Goal: Task Accomplishment & Management: Use online tool/utility

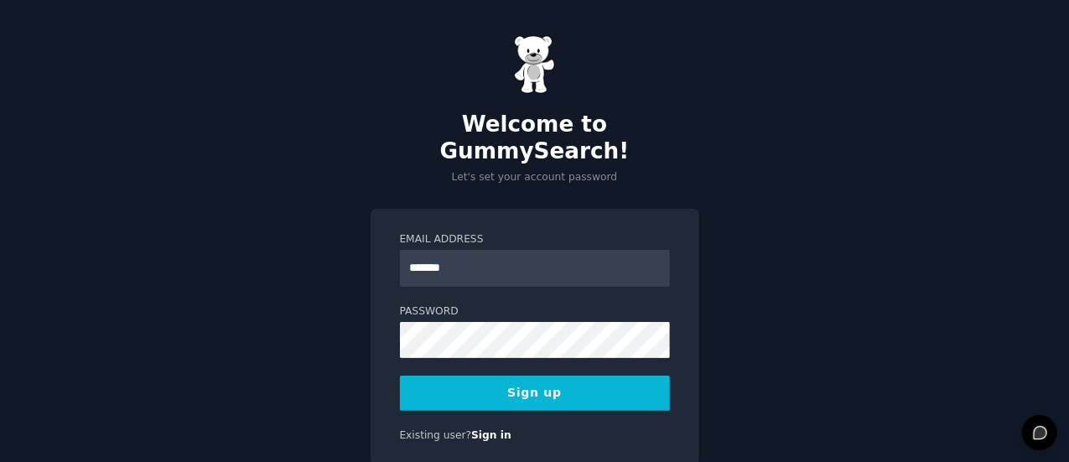
type input "**********"
click at [526, 376] on button "Sign up" at bounding box center [535, 393] width 270 height 35
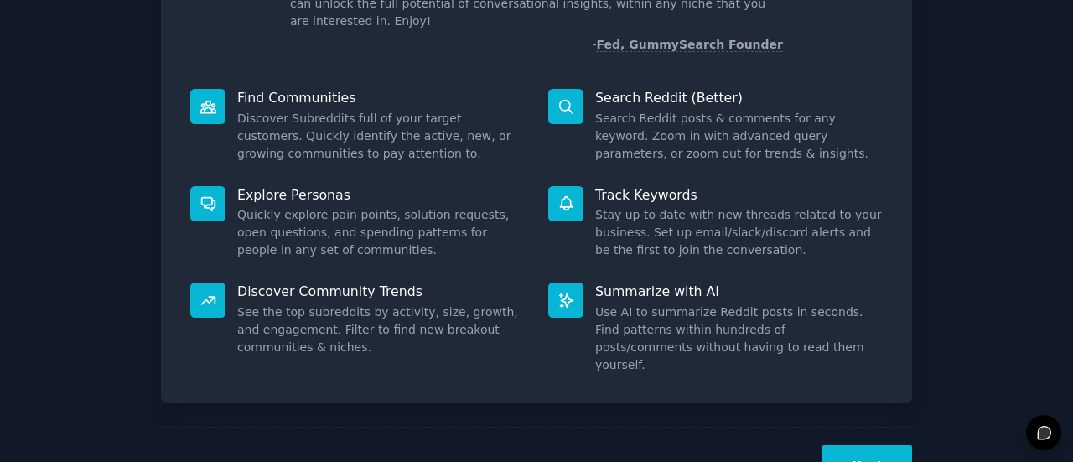
scroll to position [159, 0]
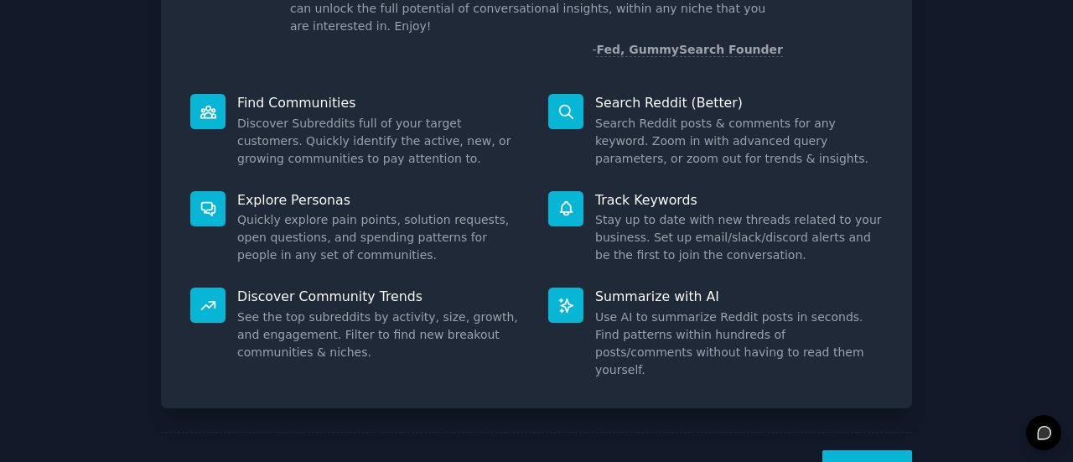
click at [877, 450] on button "Next" at bounding box center [868, 470] width 90 height 41
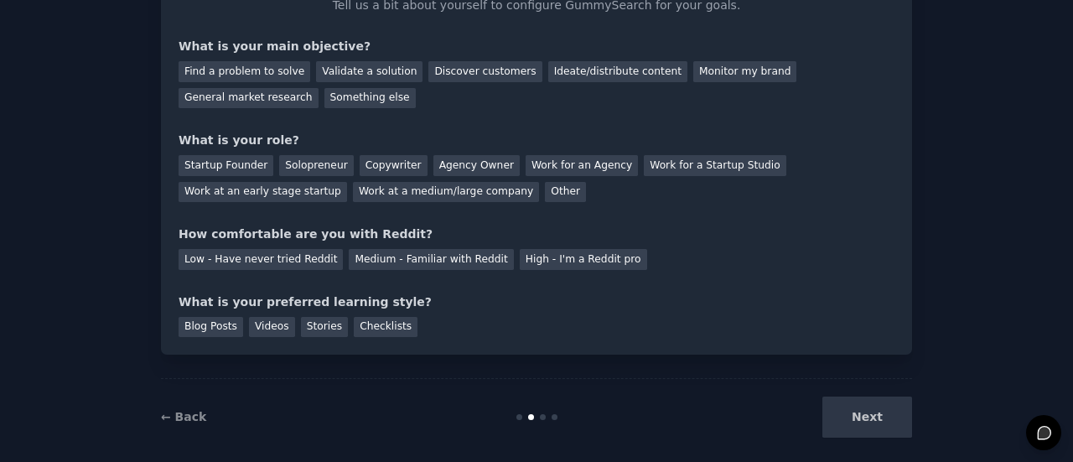
scroll to position [138, 0]
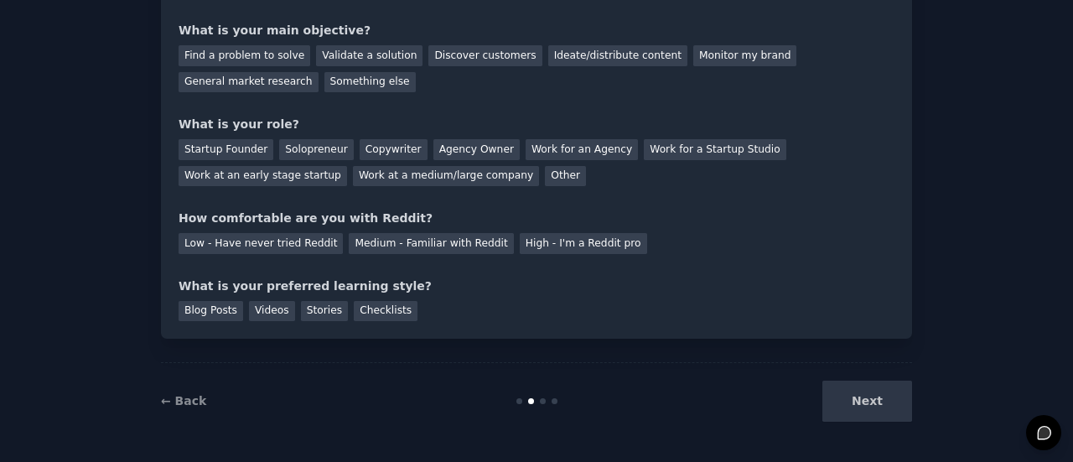
click at [852, 403] on div "Next" at bounding box center [787, 401] width 251 height 41
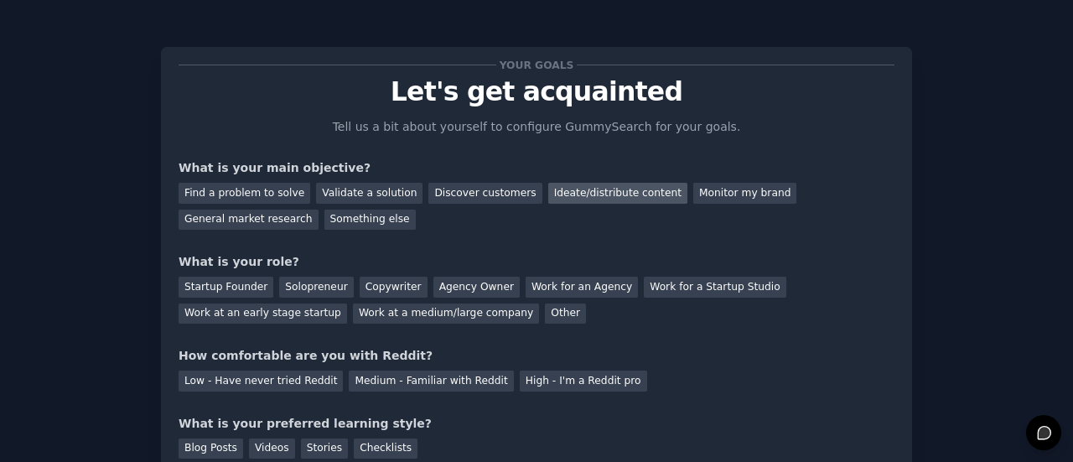
click at [574, 195] on div "Ideate/distribute content" at bounding box center [617, 193] width 139 height 21
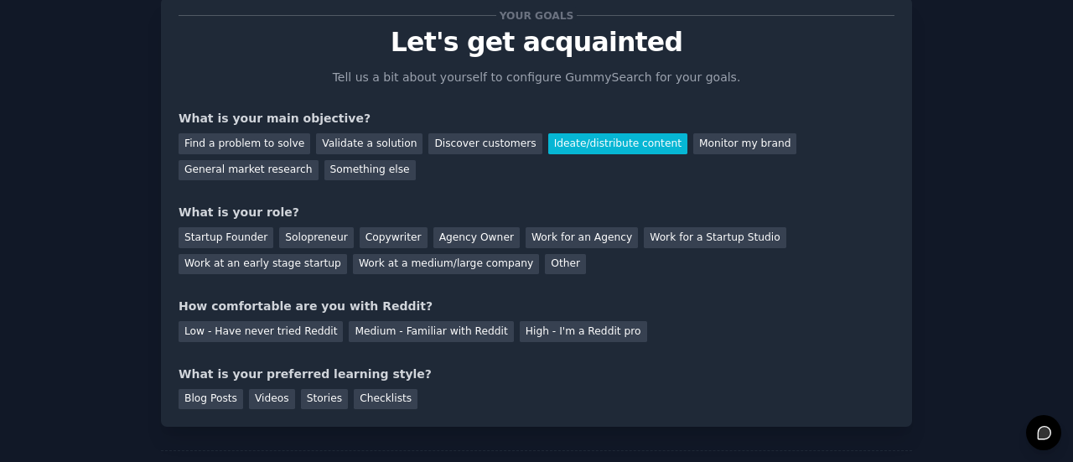
scroll to position [50, 0]
click at [287, 232] on div "Solopreneur" at bounding box center [316, 236] width 74 height 21
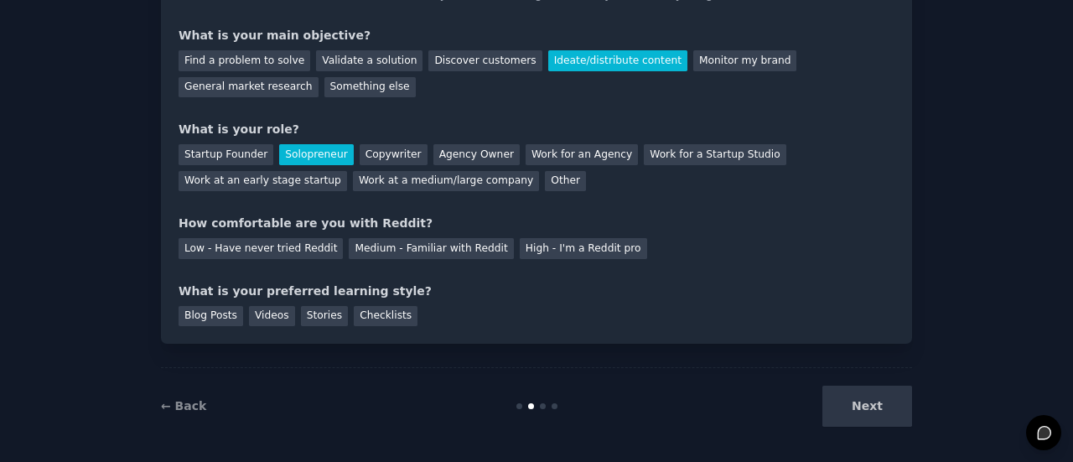
scroll to position [138, 0]
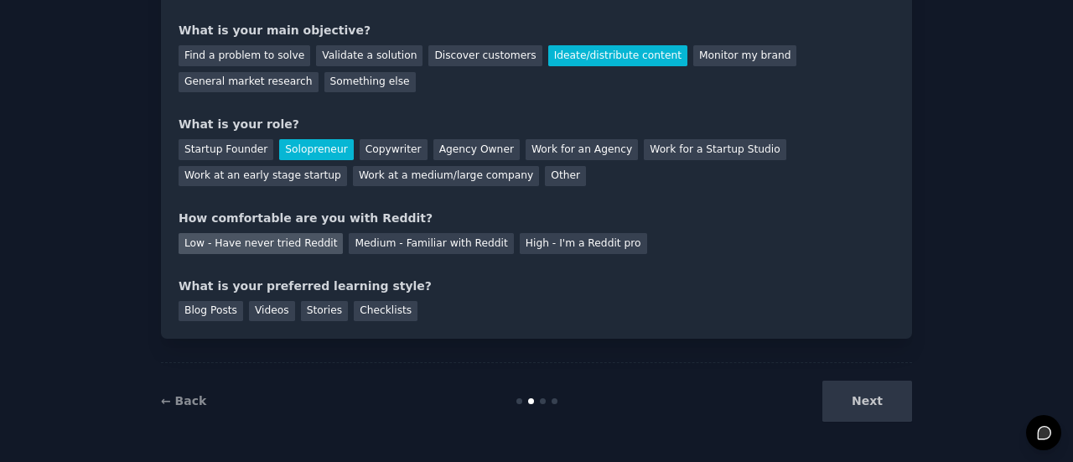
click at [282, 246] on div "Low - Have never tried Reddit" at bounding box center [261, 243] width 164 height 21
click at [267, 311] on div "Videos" at bounding box center [272, 311] width 46 height 21
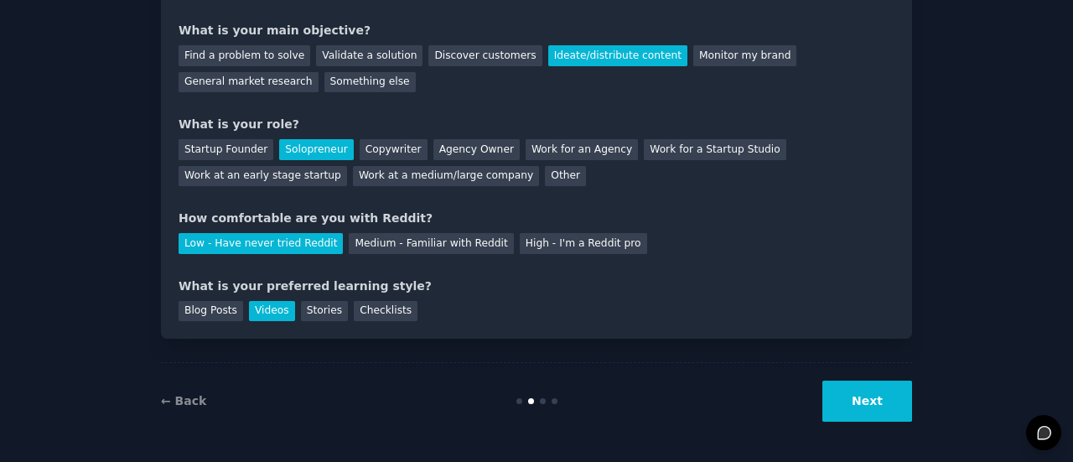
click at [887, 419] on button "Next" at bounding box center [868, 401] width 90 height 41
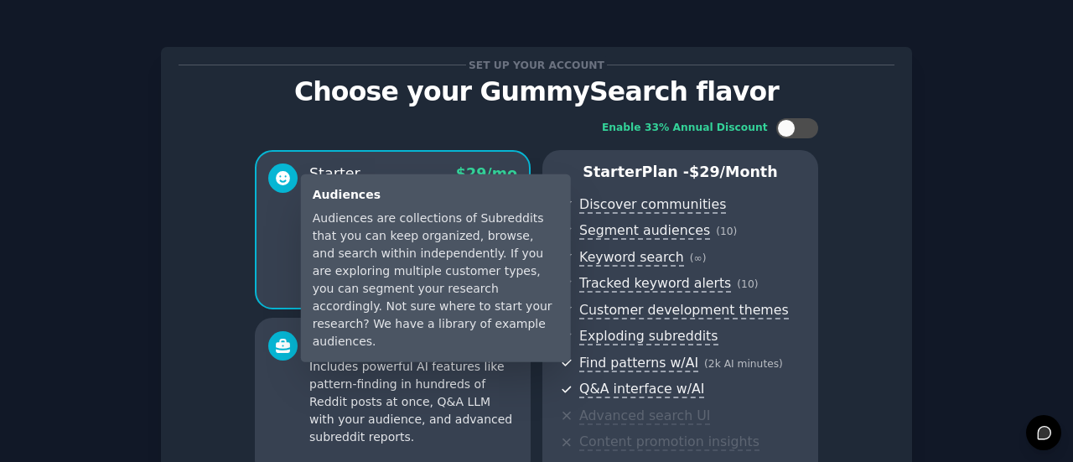
scroll to position [340, 0]
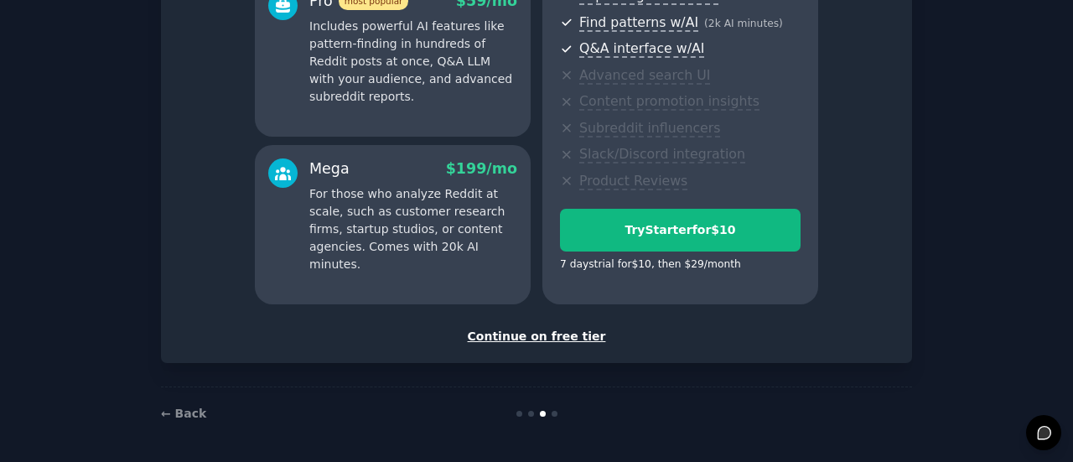
click at [543, 340] on div "Continue on free tier" at bounding box center [537, 337] width 716 height 18
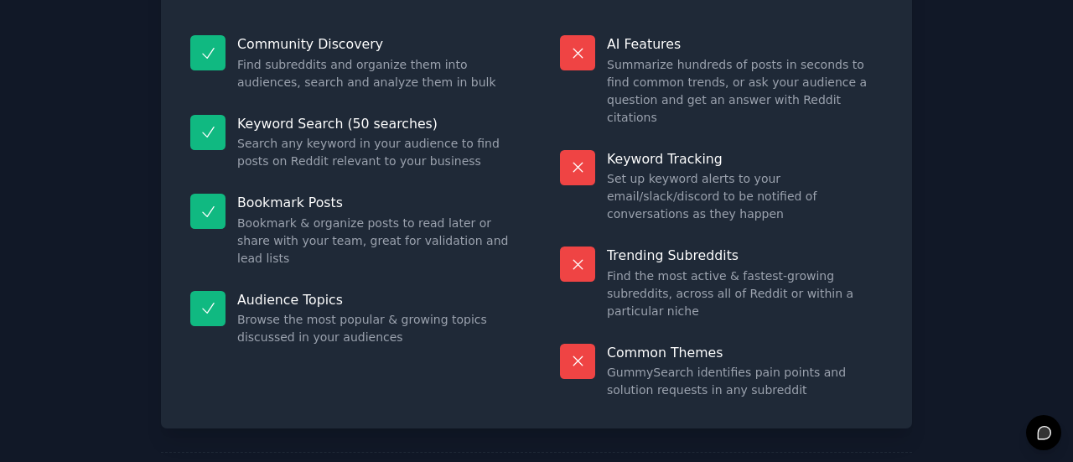
scroll to position [190, 0]
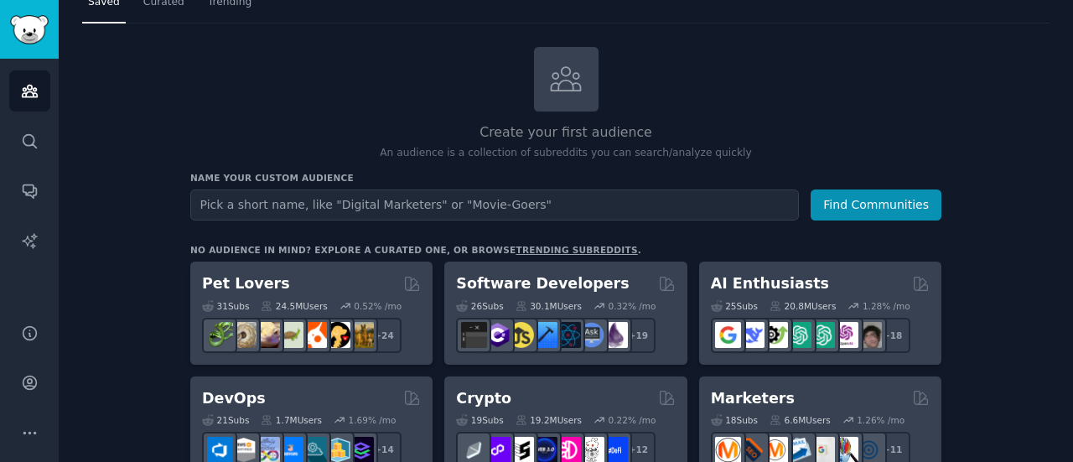
scroll to position [60, 0]
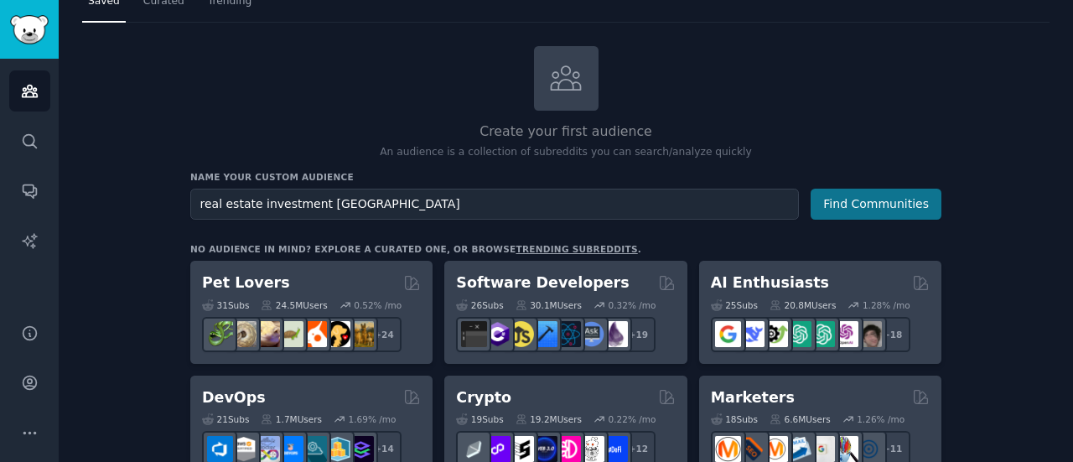
type input "real estate investment france"
click at [845, 202] on button "Find Communities" at bounding box center [876, 204] width 131 height 31
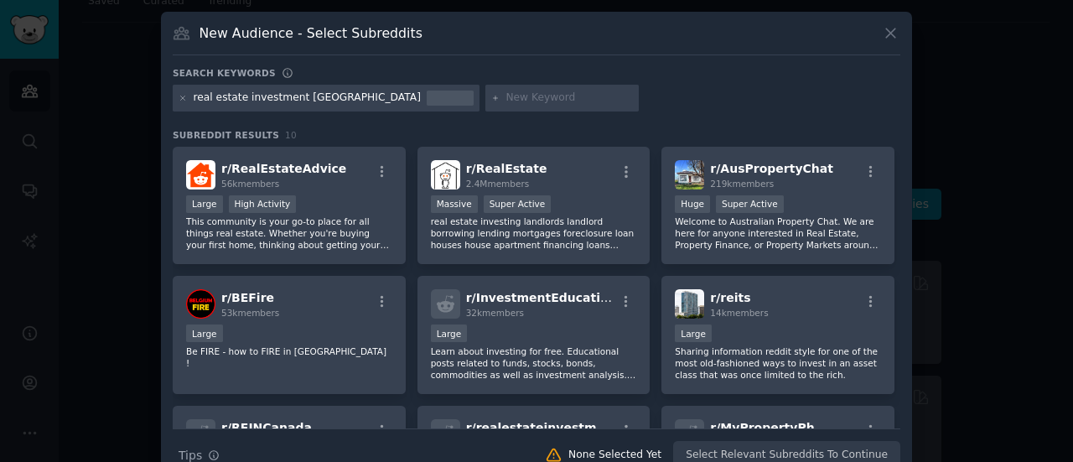
click at [35, 23] on div at bounding box center [536, 231] width 1073 height 462
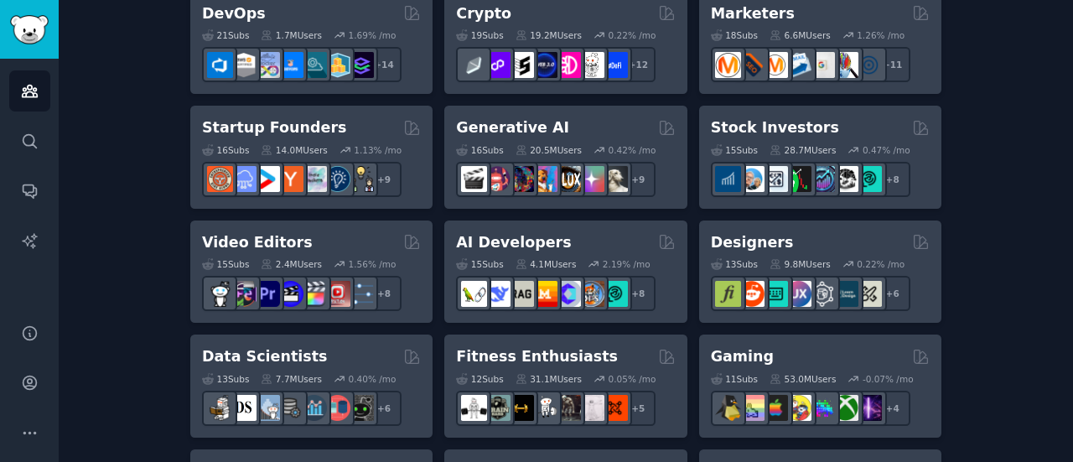
scroll to position [445, 0]
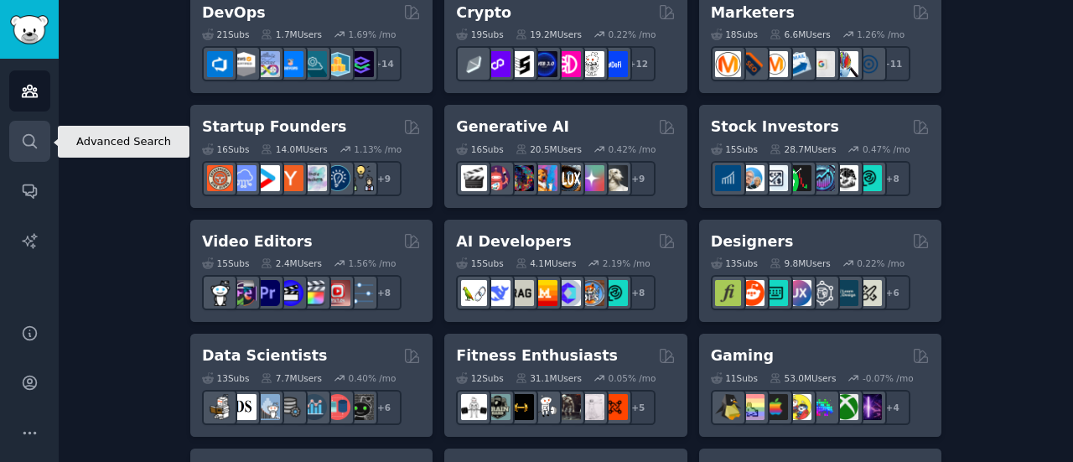
click at [29, 140] on icon "Sidebar" at bounding box center [30, 141] width 18 height 18
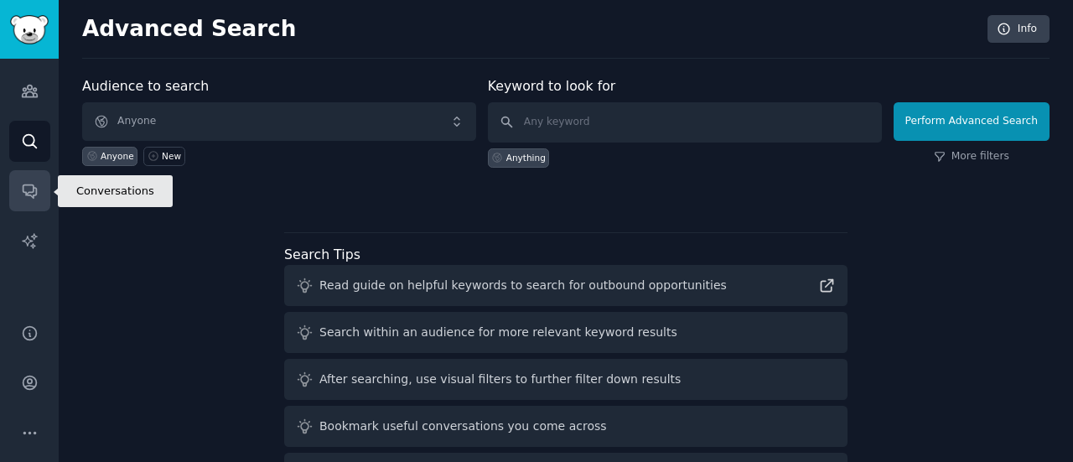
click at [19, 181] on link "Conversations" at bounding box center [29, 190] width 41 height 41
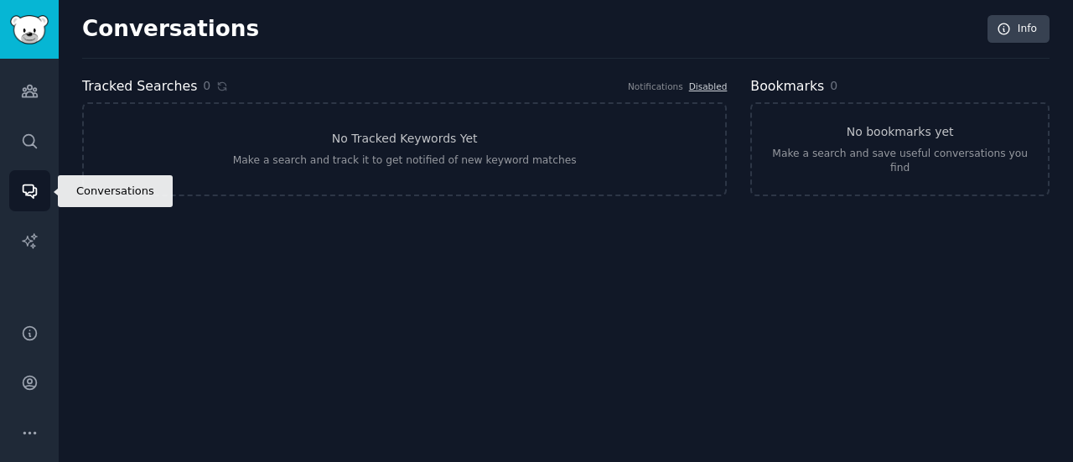
click at [25, 202] on link "Conversations" at bounding box center [29, 190] width 41 height 41
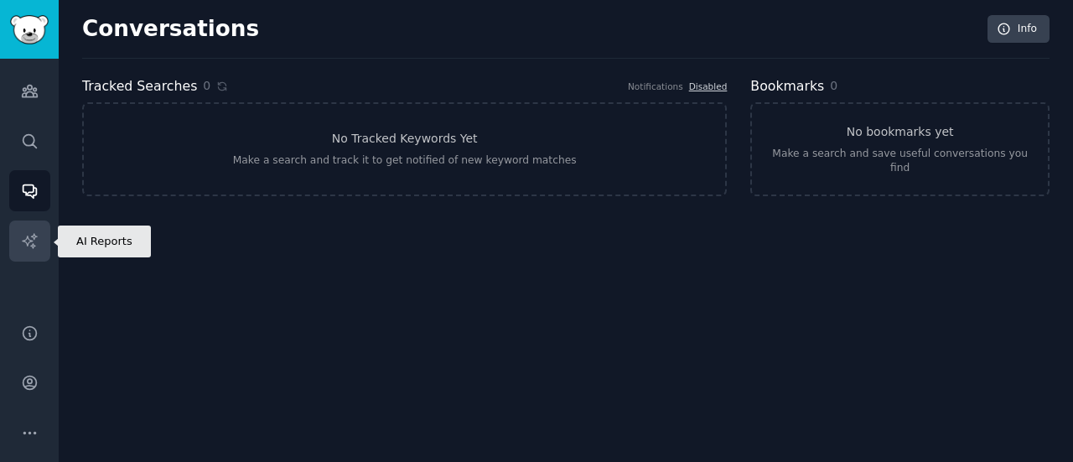
click at [26, 259] on link "AI Reports" at bounding box center [29, 241] width 41 height 41
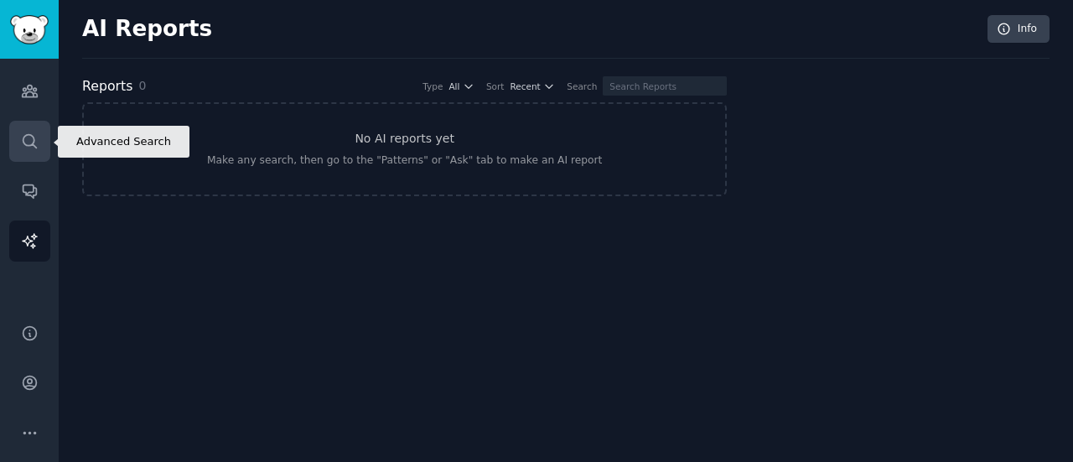
click at [34, 148] on icon "Sidebar" at bounding box center [30, 141] width 18 height 18
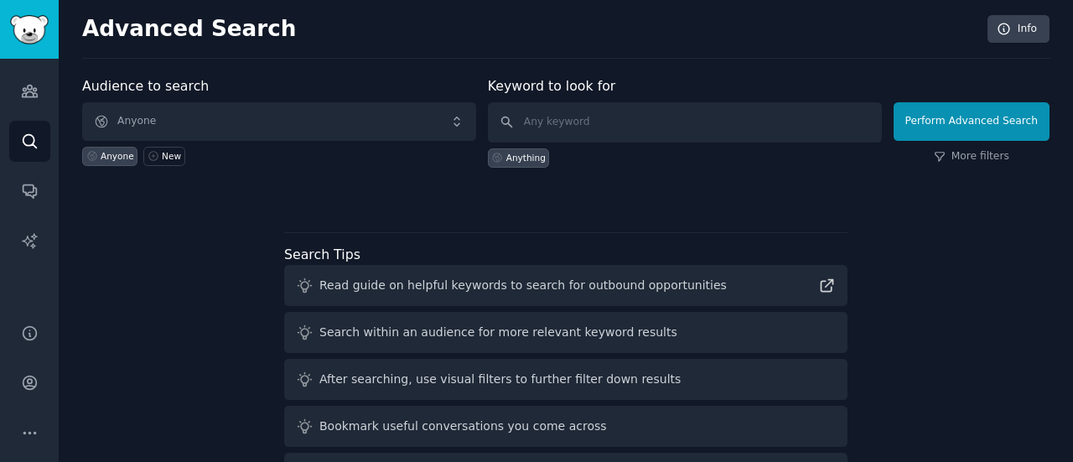
scroll to position [3, 0]
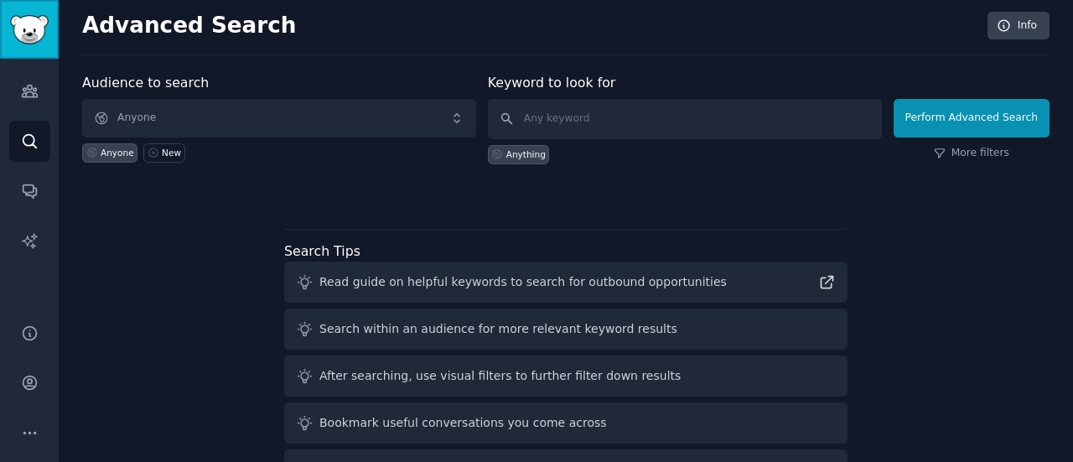
click at [37, 37] on img "Sidebar" at bounding box center [29, 29] width 39 height 29
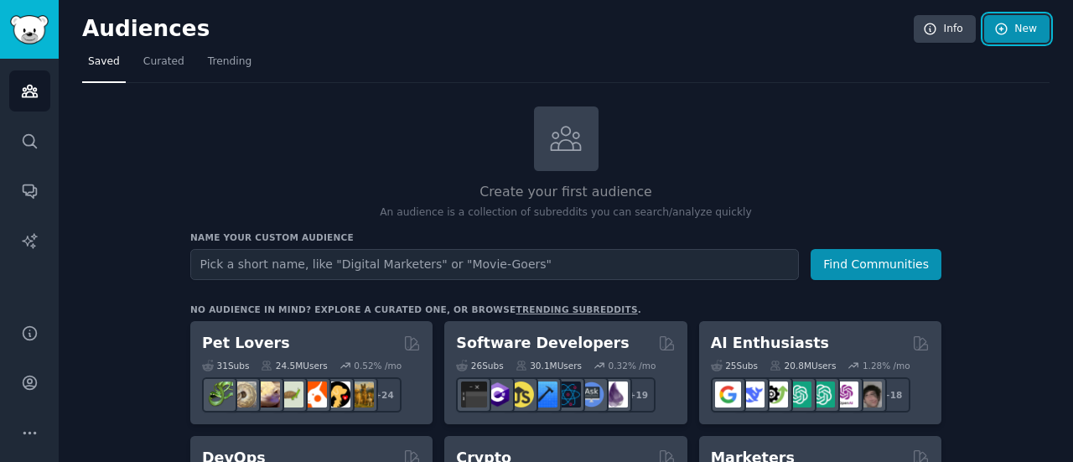
click at [1018, 34] on link "New" at bounding box center [1016, 29] width 65 height 29
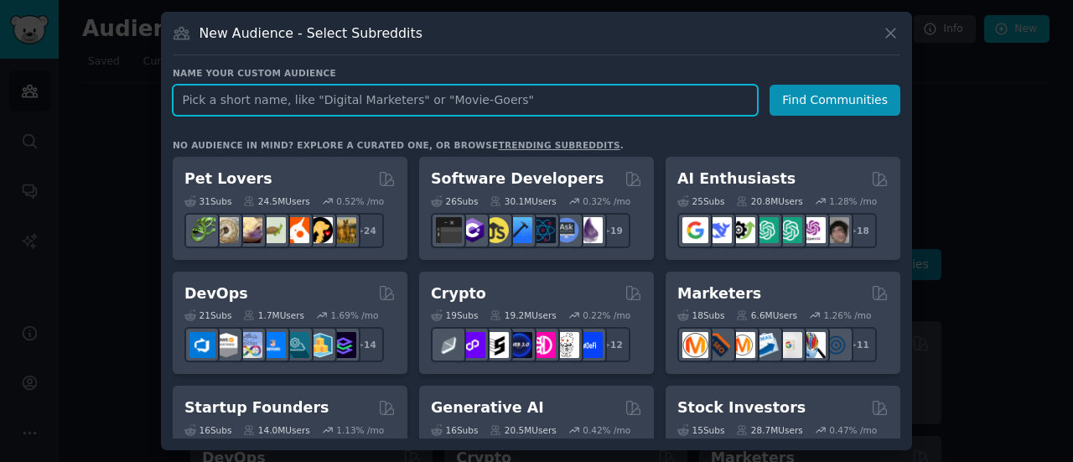
paste input "Investir dans l’immobilier locatif"
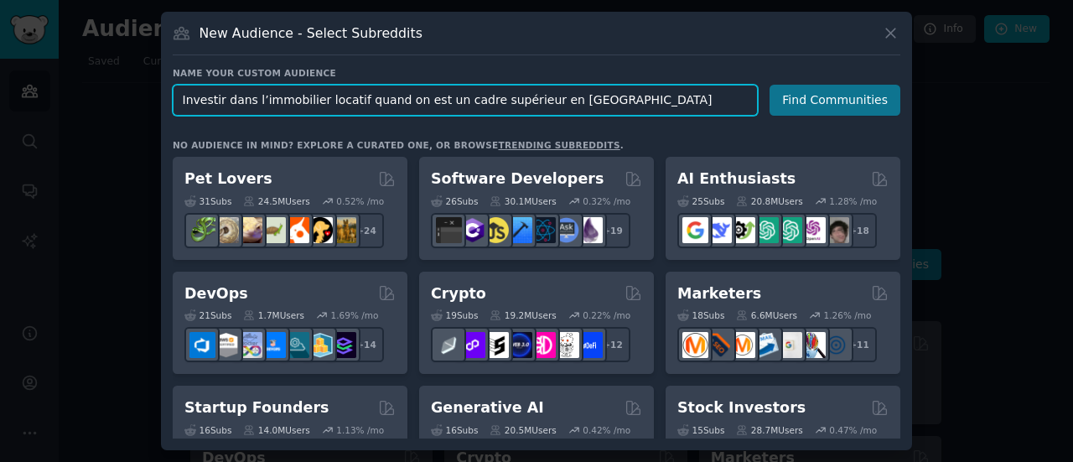
type input "Investir dans l’immobilier locatif quand on est un cadre supérieur en france"
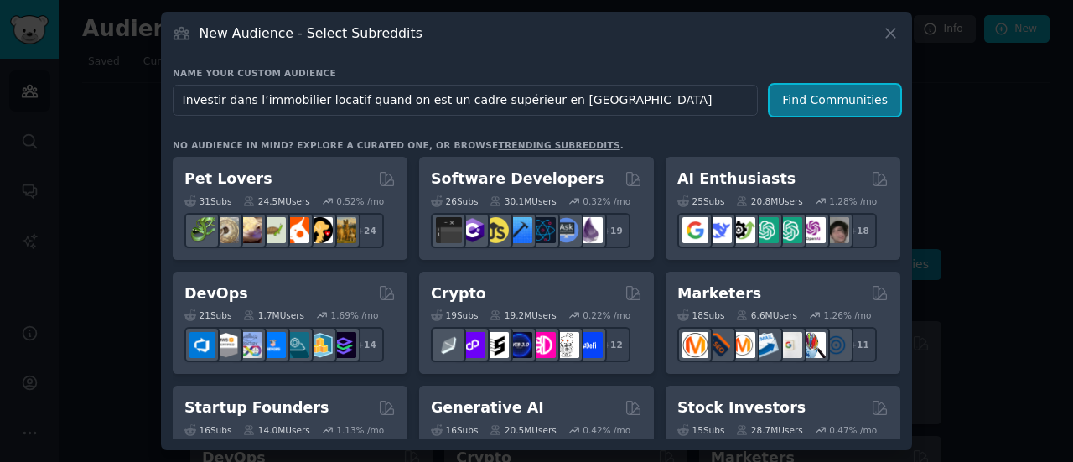
click at [852, 105] on button "Find Communities" at bounding box center [835, 100] width 131 height 31
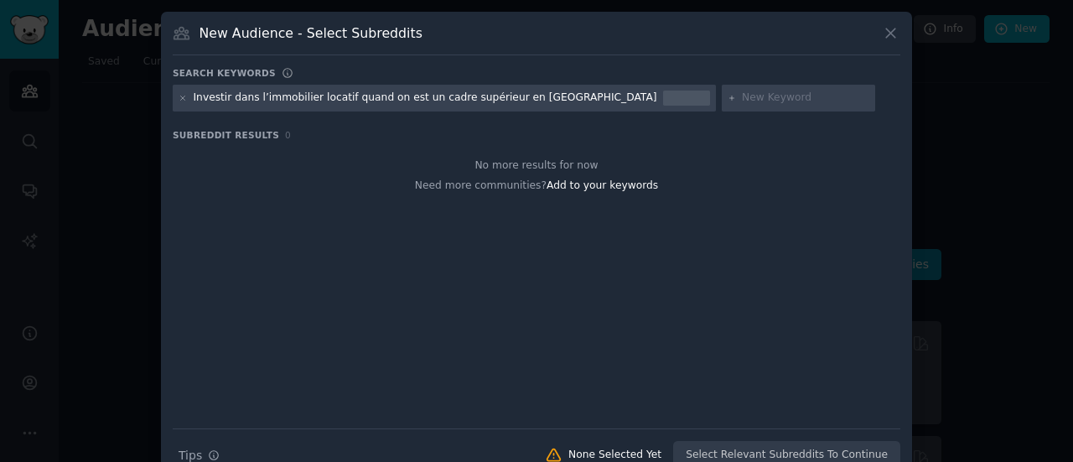
click at [314, 99] on div "Investir dans l’immobilier locatif quand on est un cadre supérieur en france" at bounding box center [426, 98] width 464 height 15
drag, startPoint x: 341, startPoint y: 101, endPoint x: 488, endPoint y: 93, distance: 147.0
click at [488, 93] on div "Investir dans l’immobilier locatif quand on est un cadre supérieur en france" at bounding box center [426, 98] width 464 height 15
click at [896, 30] on icon at bounding box center [891, 33] width 18 height 18
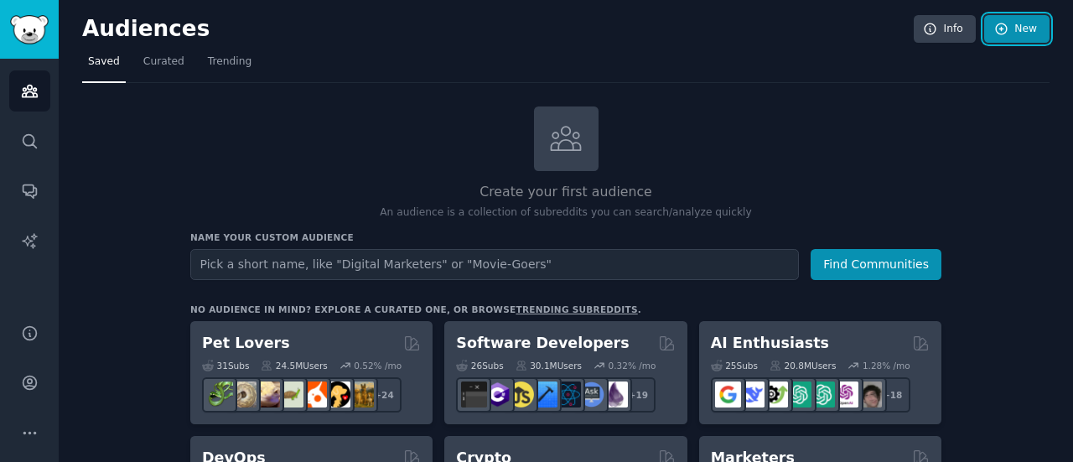
click at [1021, 24] on link "New" at bounding box center [1016, 29] width 65 height 29
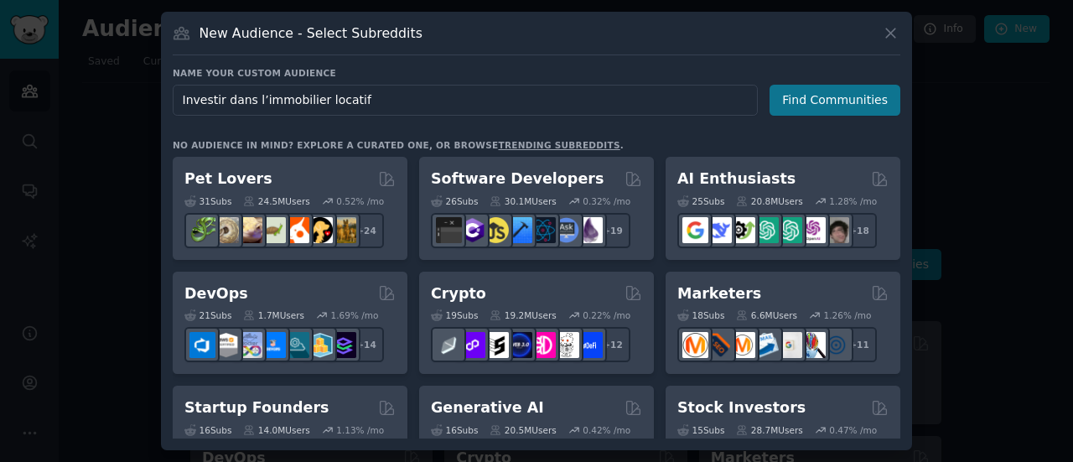
type input "Investir dans l’immobilier locatif"
click at [847, 105] on button "Find Communities" at bounding box center [835, 100] width 131 height 31
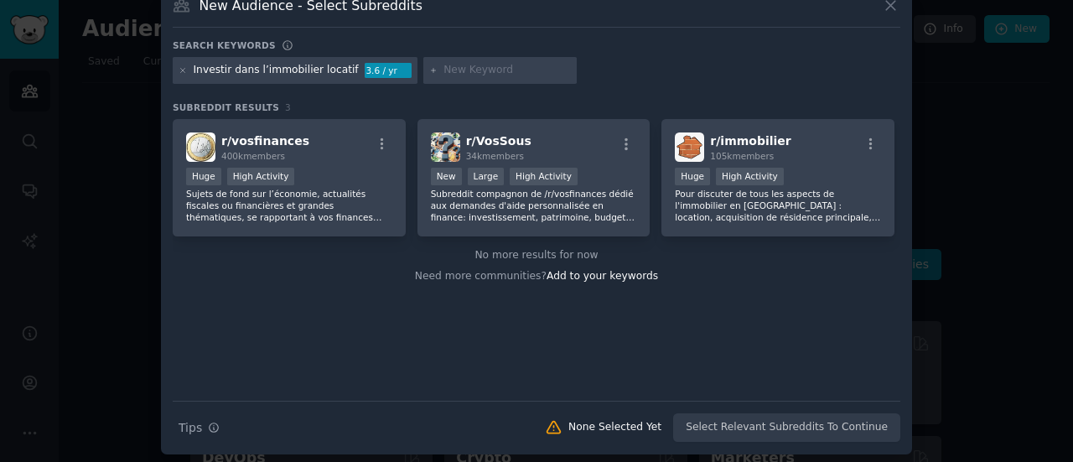
scroll to position [30, 0]
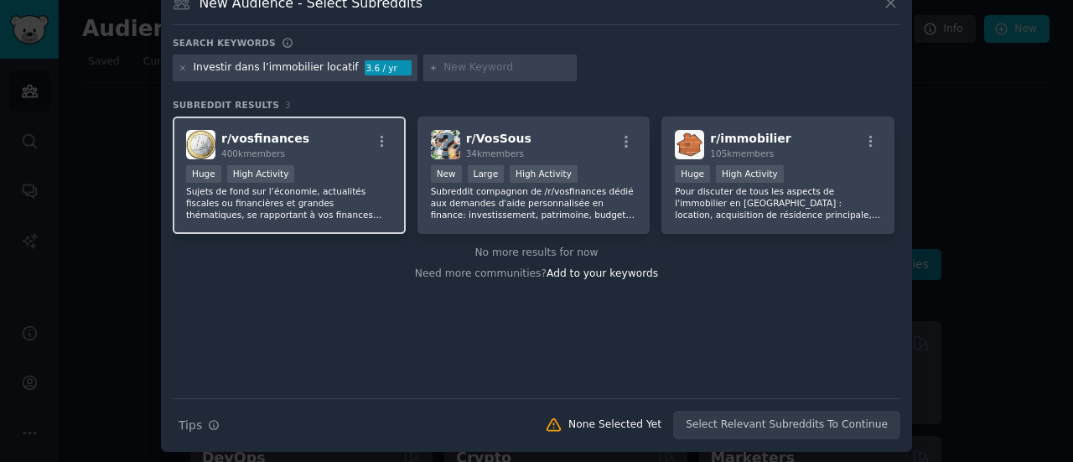
click at [282, 140] on span "r/ vosfinances" at bounding box center [265, 138] width 88 height 13
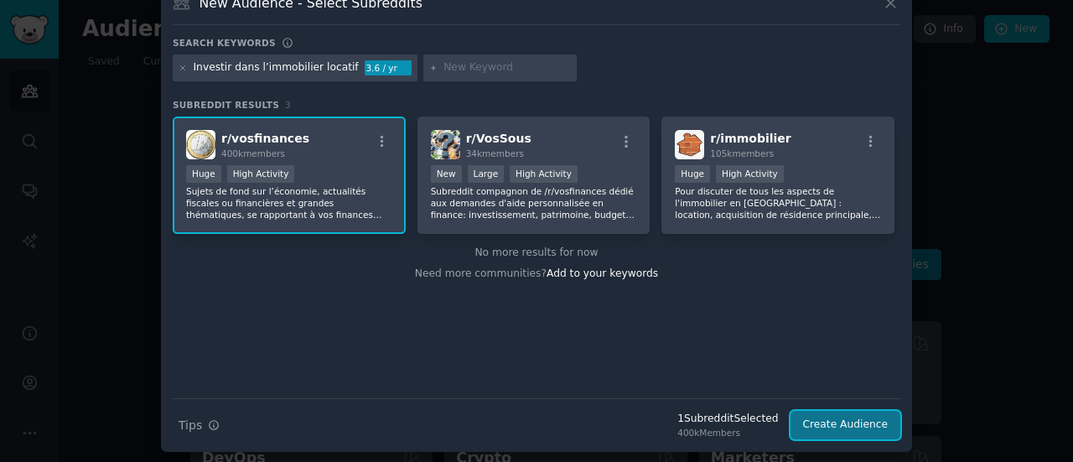
click at [815, 427] on button "Create Audience" at bounding box center [846, 425] width 111 height 29
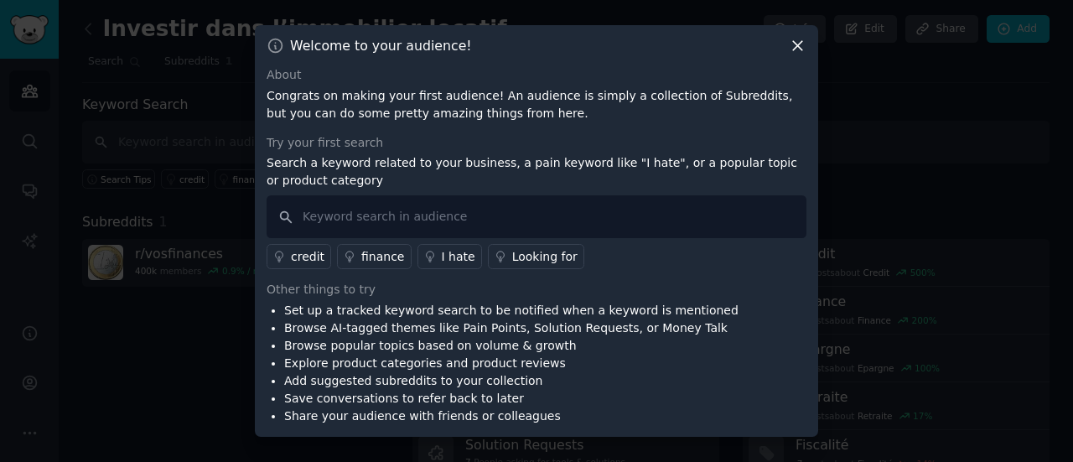
click at [800, 51] on icon at bounding box center [798, 46] width 18 height 18
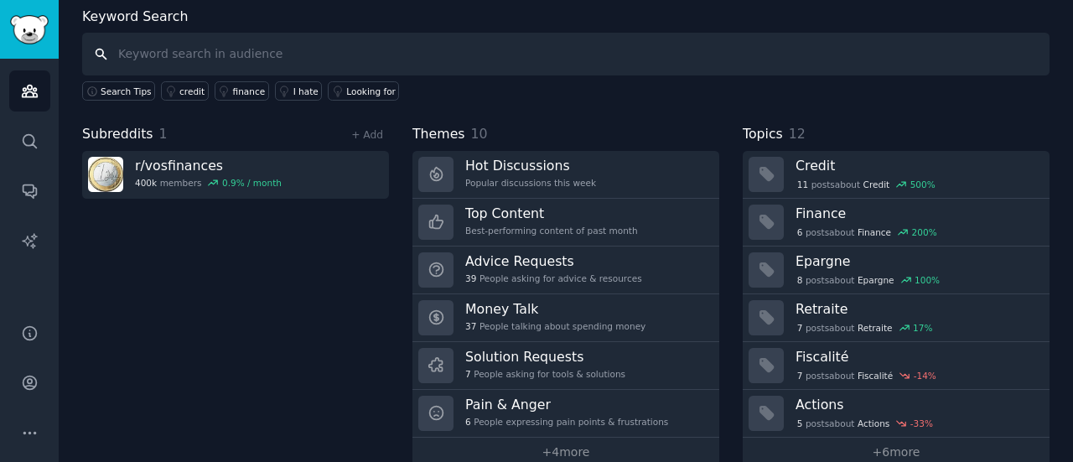
scroll to position [86, 0]
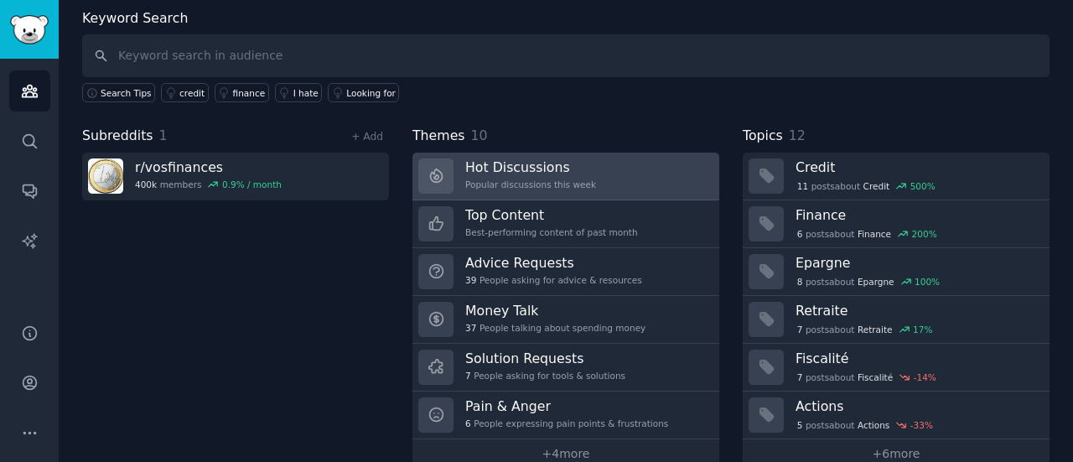
click at [500, 181] on div "Popular discussions this week" at bounding box center [530, 185] width 131 height 12
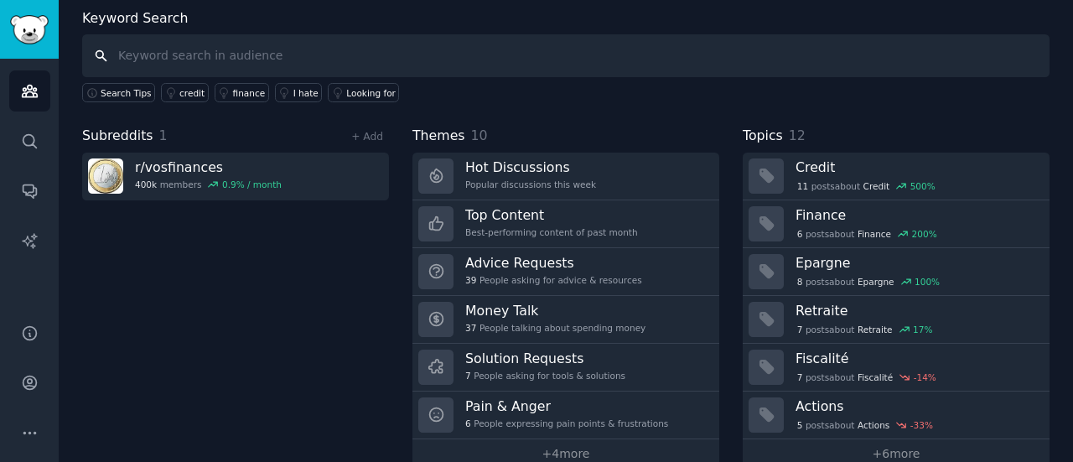
scroll to position [112, 0]
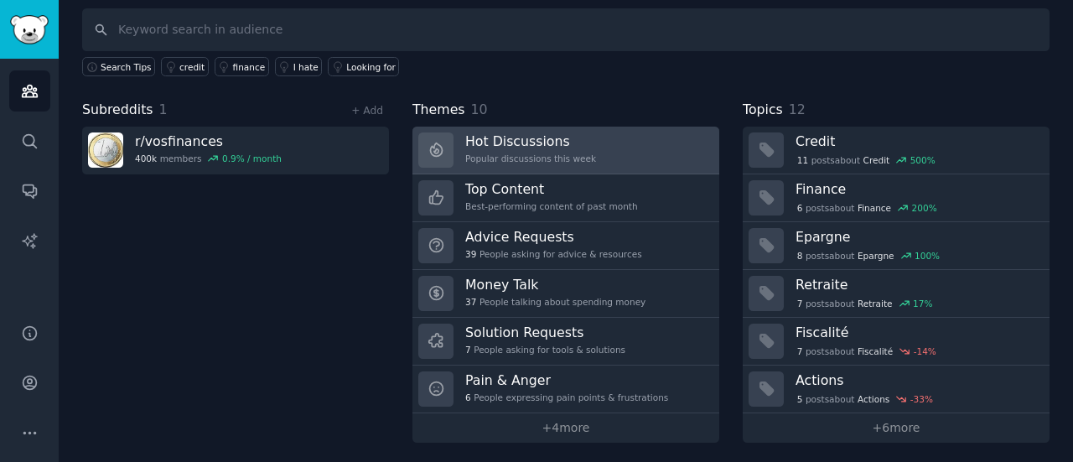
click at [498, 148] on div "Hot Discussions Popular discussions this week" at bounding box center [530, 149] width 131 height 35
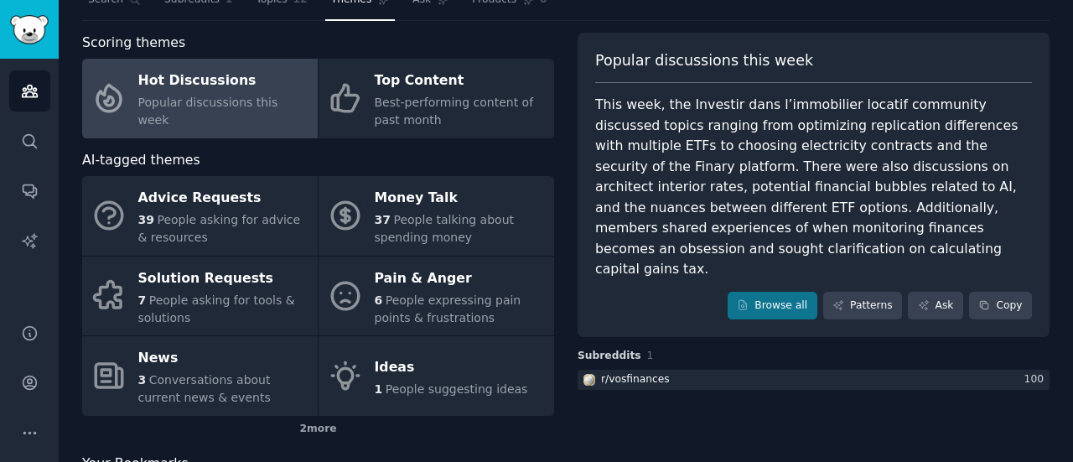
scroll to position [50, 0]
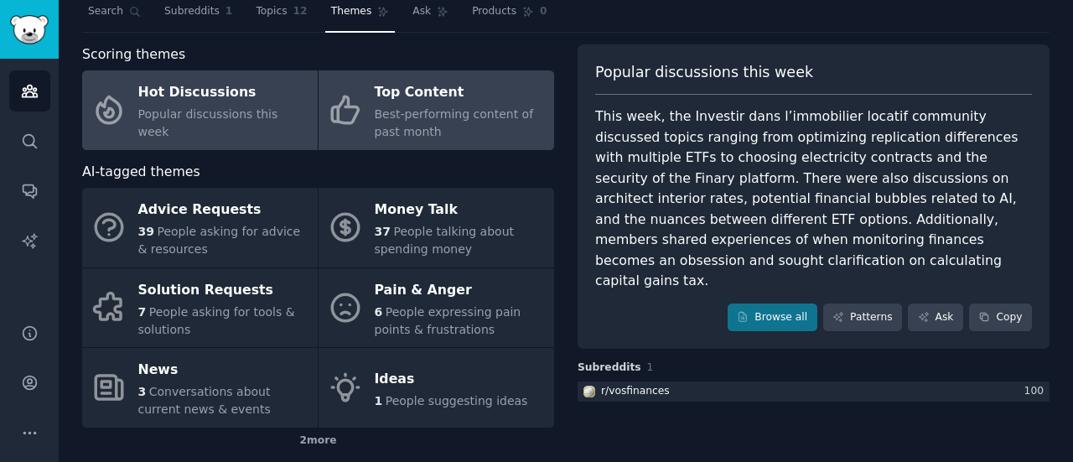
click at [478, 132] on div "Best-performing content of past month" at bounding box center [460, 123] width 171 height 35
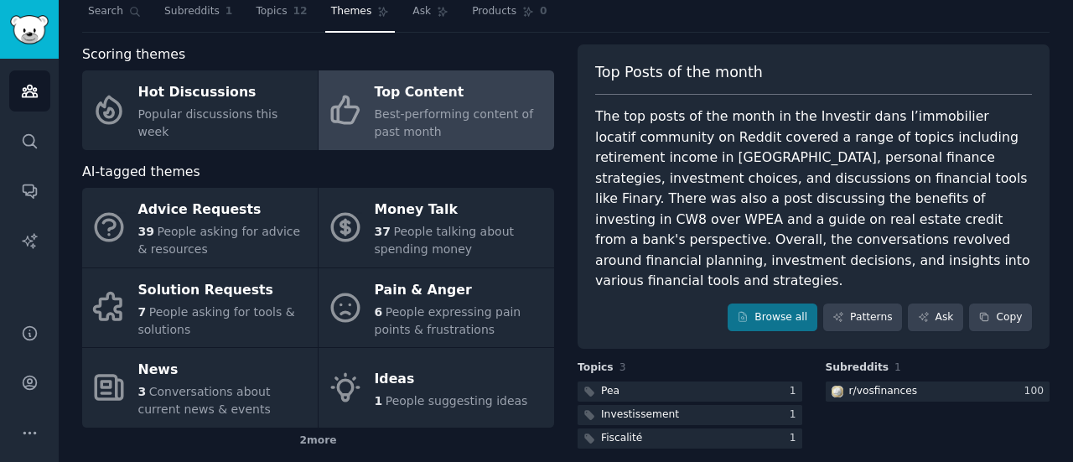
click at [861, 138] on div "The top posts of the month in the Investir dans l’immobilier locatif community …" at bounding box center [813, 199] width 437 height 185
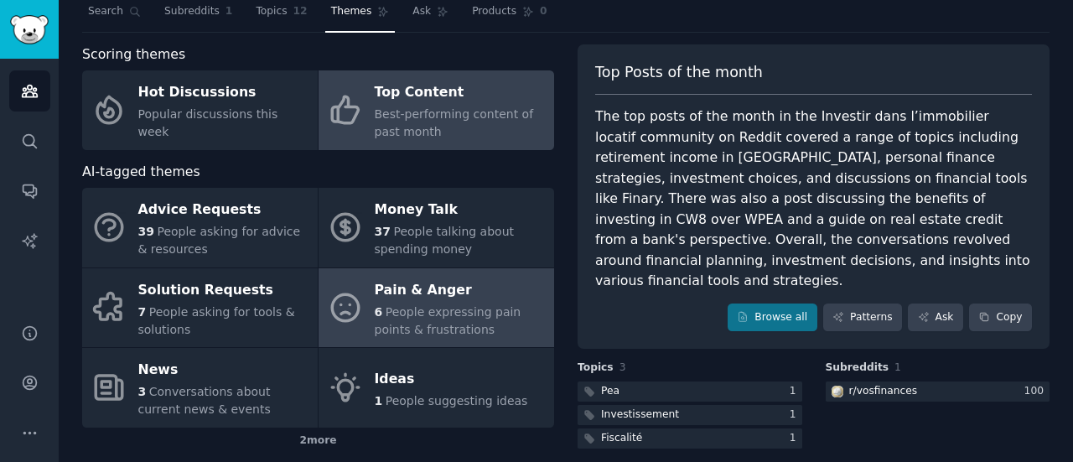
click at [466, 319] on div "6 People expressing pain points & frustrations" at bounding box center [460, 321] width 171 height 35
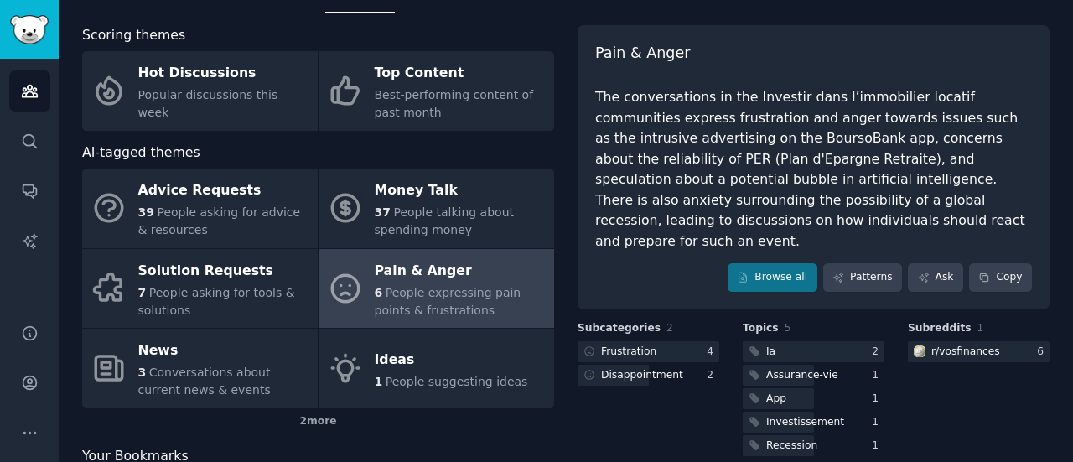
scroll to position [70, 0]
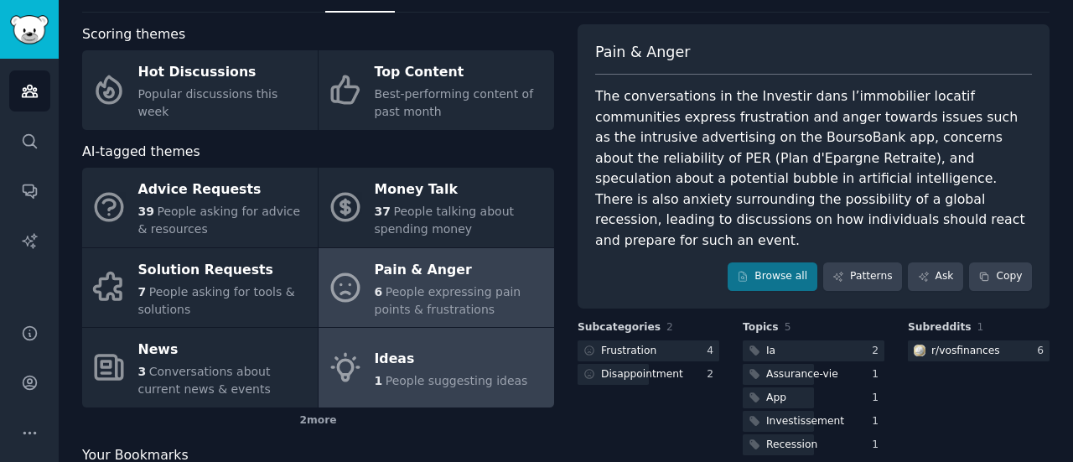
click at [454, 351] on div "Ideas" at bounding box center [451, 358] width 153 height 27
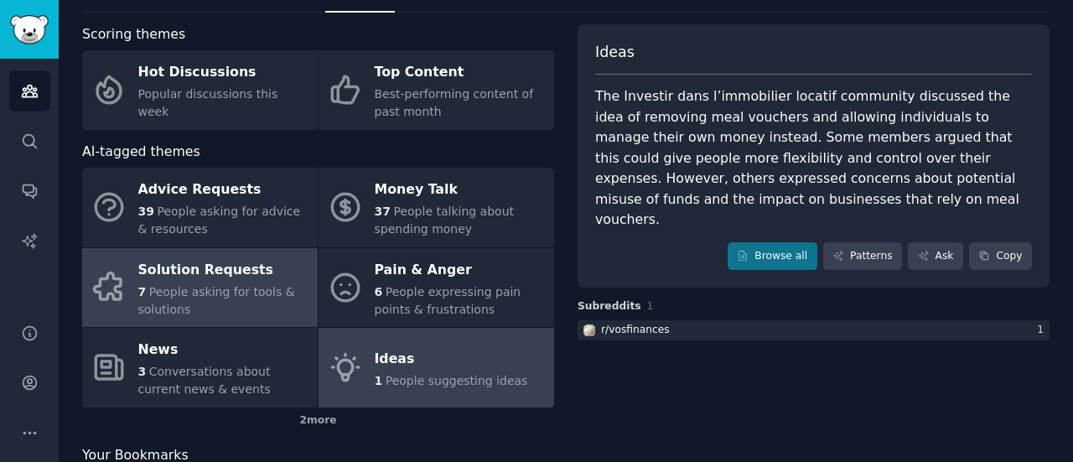
click at [218, 289] on span "People asking for tools & solutions" at bounding box center [216, 300] width 157 height 31
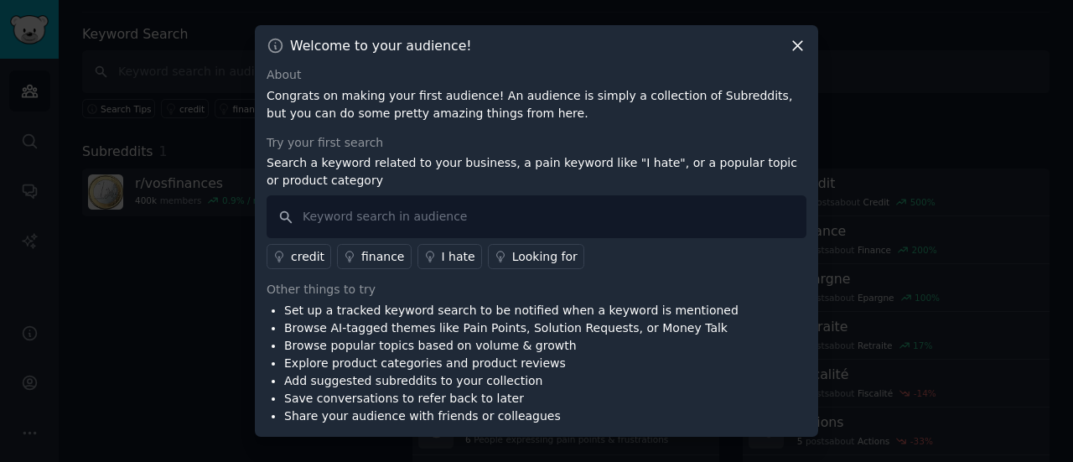
click at [800, 45] on icon at bounding box center [798, 46] width 18 height 18
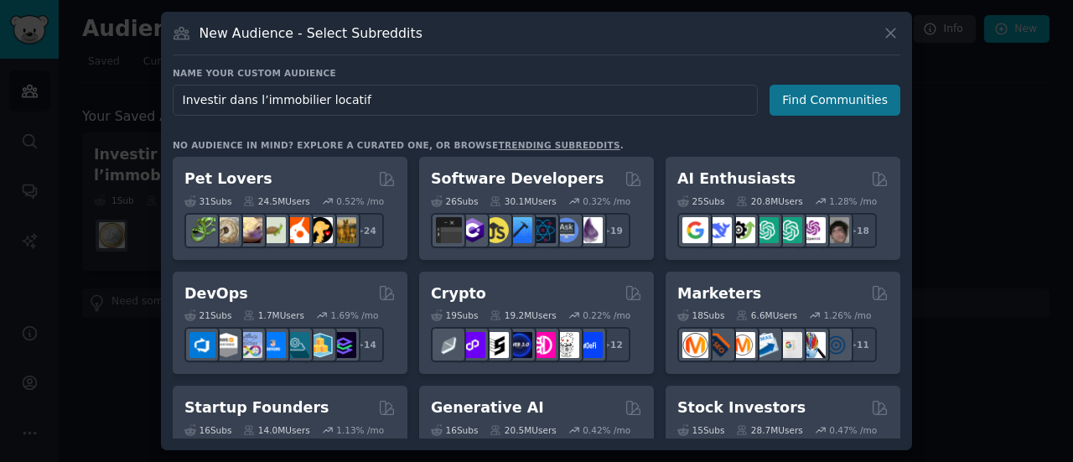
type input "Investir dans l’immobilier locatif"
click at [891, 100] on button "Find Communities" at bounding box center [835, 100] width 131 height 31
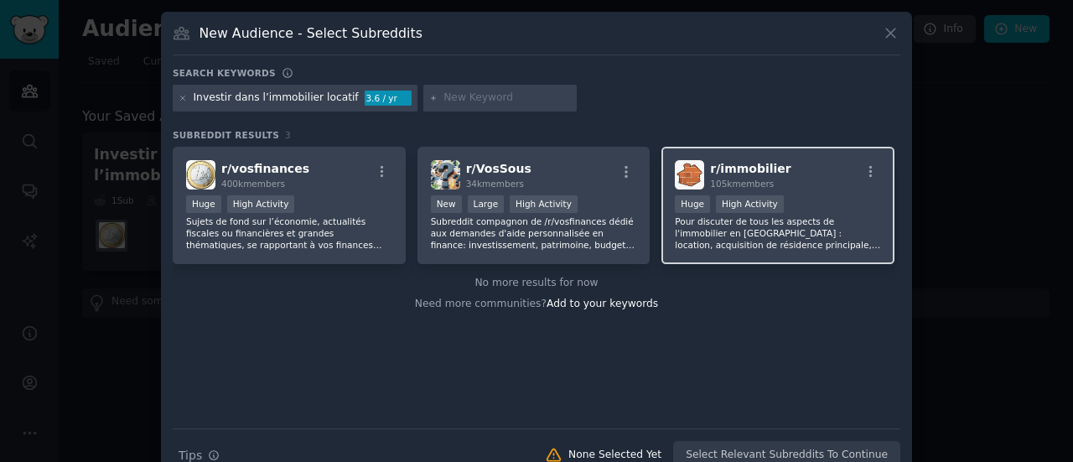
click at [753, 169] on span "r/ immobilier" at bounding box center [750, 168] width 81 height 13
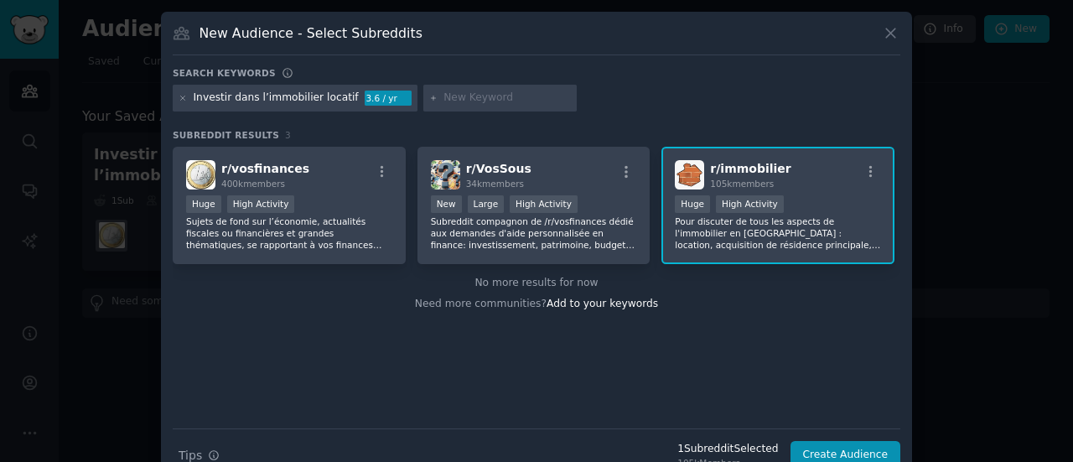
click at [845, 439] on div "Search Tips Tips 1 Subreddit Selected 105k Members Create Audience" at bounding box center [537, 450] width 728 height 42
click at [849, 449] on button "Create Audience" at bounding box center [846, 455] width 111 height 29
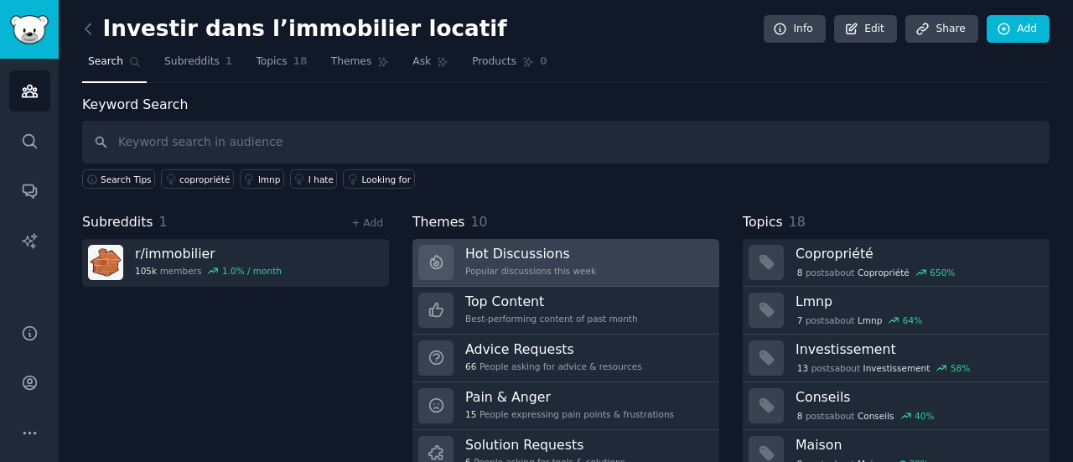
click at [552, 258] on h3 "Hot Discussions" at bounding box center [530, 254] width 131 height 18
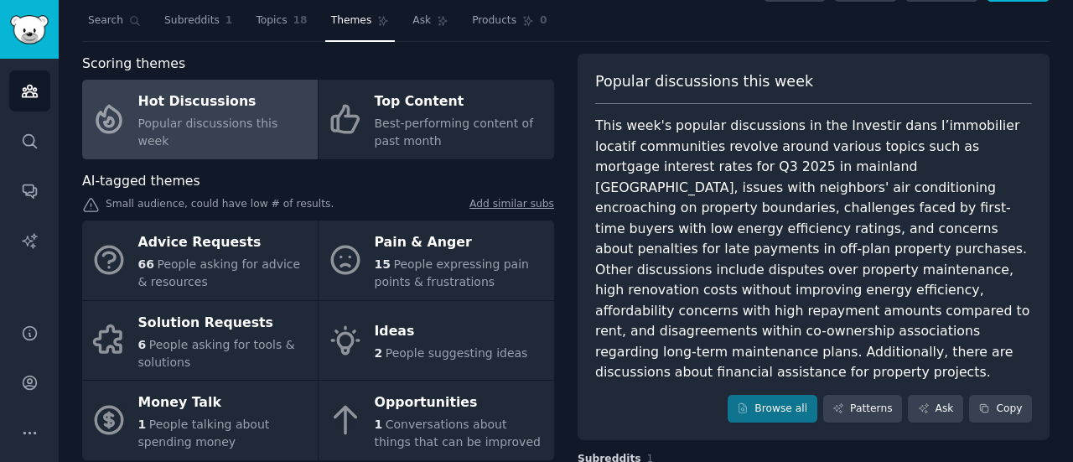
scroll to position [74, 0]
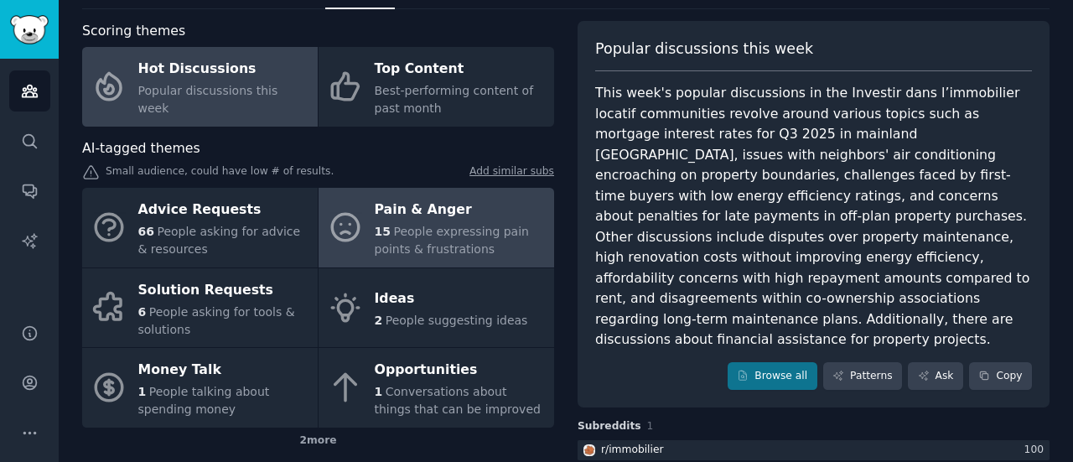
click at [415, 221] on div "Pain & Anger" at bounding box center [460, 210] width 171 height 27
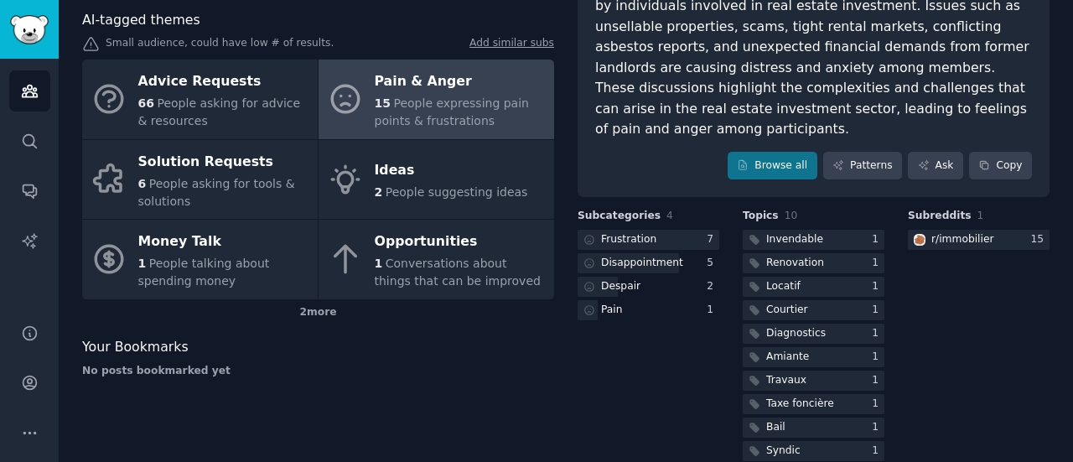
scroll to position [205, 0]
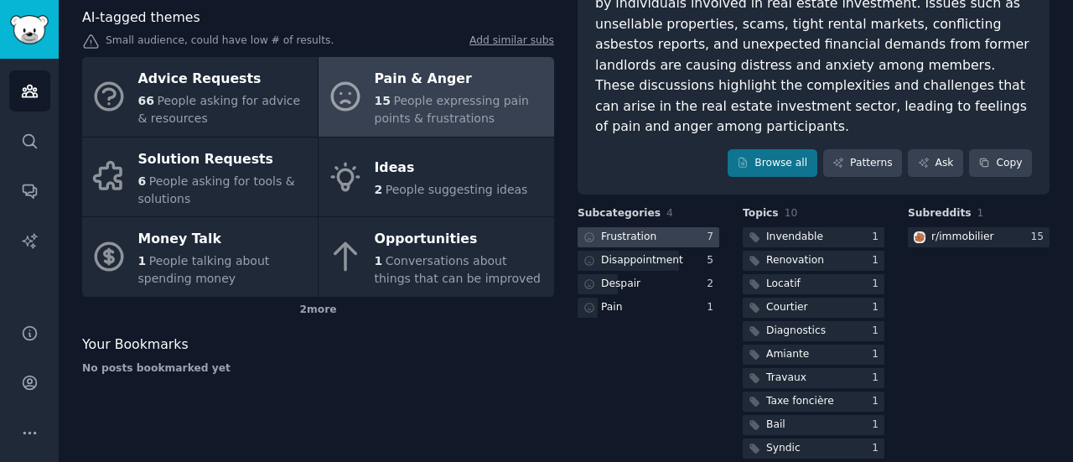
click at [636, 230] on div "Frustration" at bounding box center [628, 237] width 55 height 15
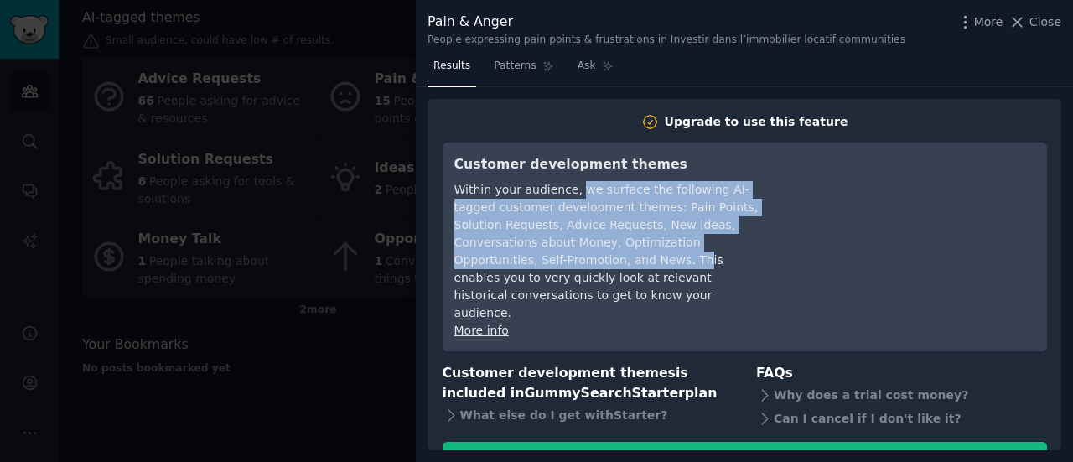
drag, startPoint x: 571, startPoint y: 192, endPoint x: 584, endPoint y: 252, distance: 60.9
click at [584, 252] on div "Within your audience, we surface the following AI-tagged customer development t…" at bounding box center [608, 251] width 306 height 141
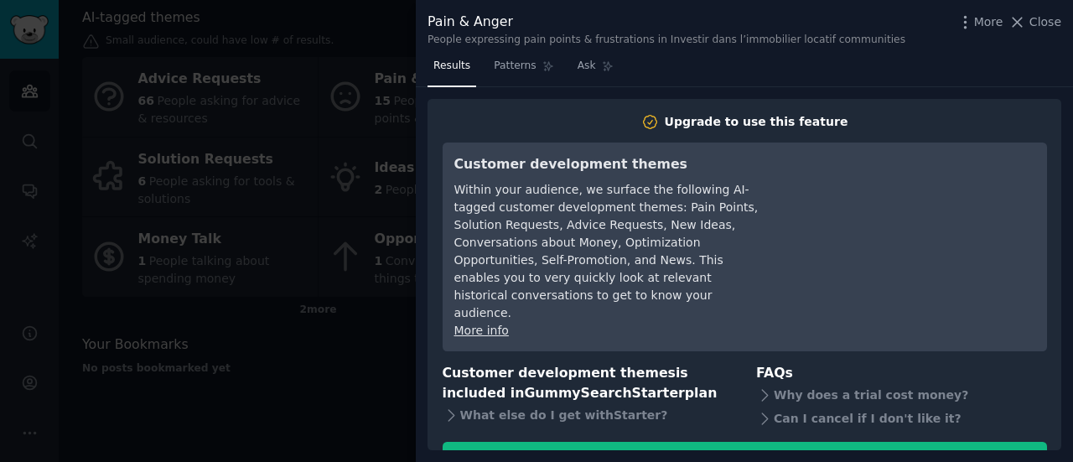
drag, startPoint x: 376, startPoint y: 390, endPoint x: 295, endPoint y: 397, distance: 80.8
click at [295, 397] on div at bounding box center [536, 231] width 1073 height 462
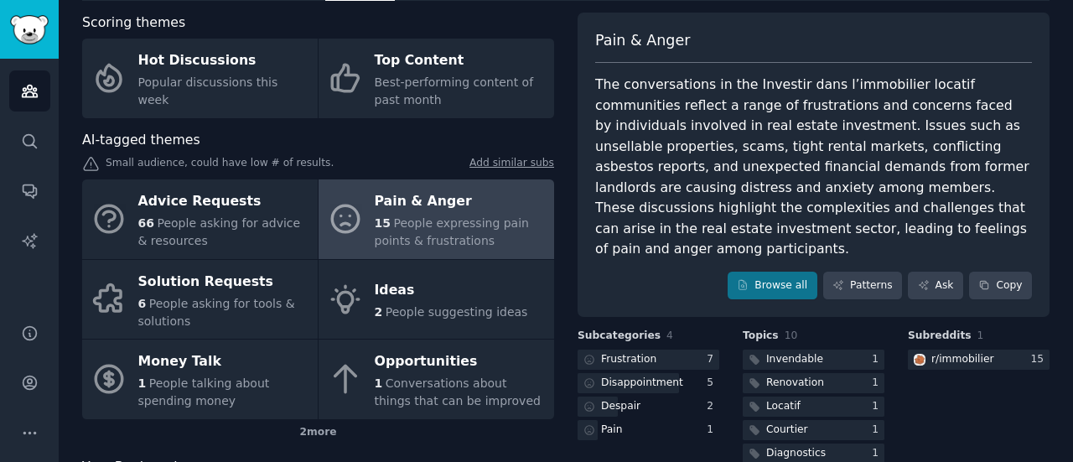
scroll to position [81, 0]
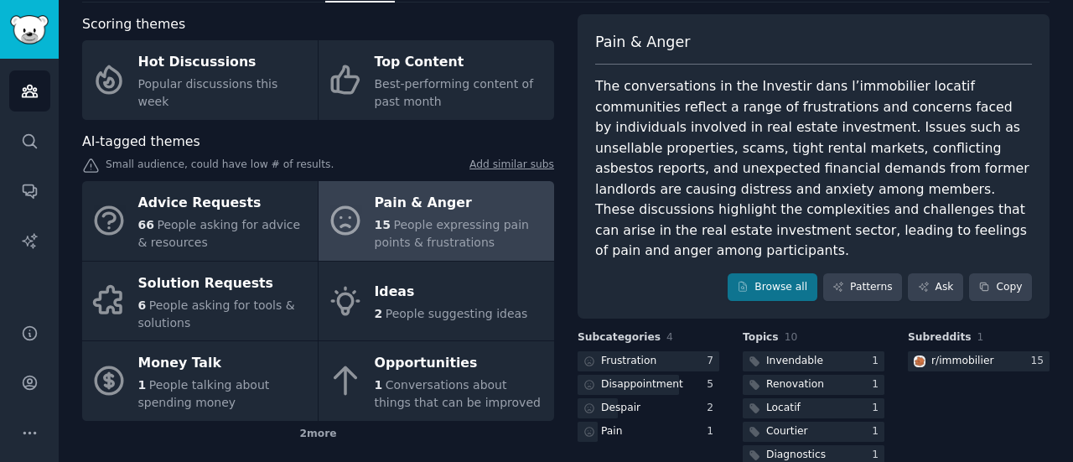
drag, startPoint x: 642, startPoint y: 107, endPoint x: 798, endPoint y: 200, distance: 181.6
drag, startPoint x: 798, startPoint y: 200, endPoint x: 830, endPoint y: 187, distance: 34.6
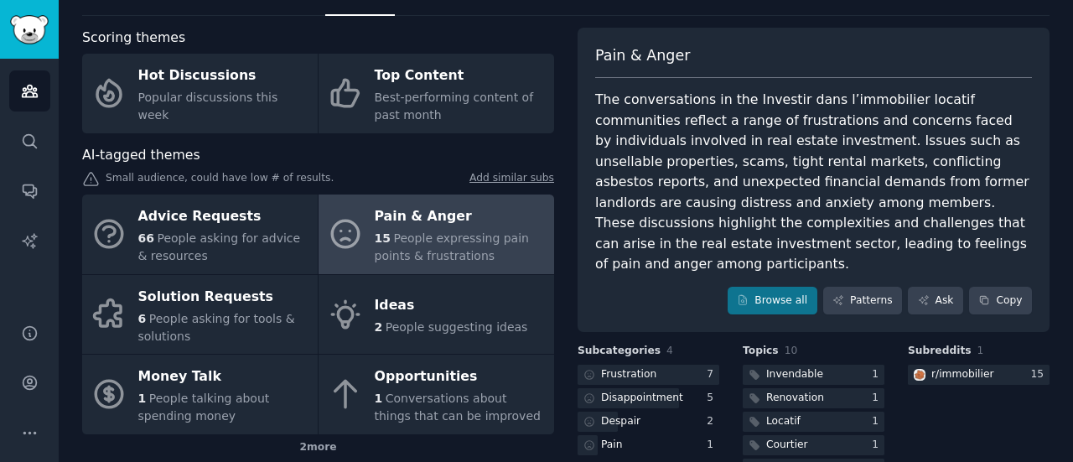
scroll to position [65, 0]
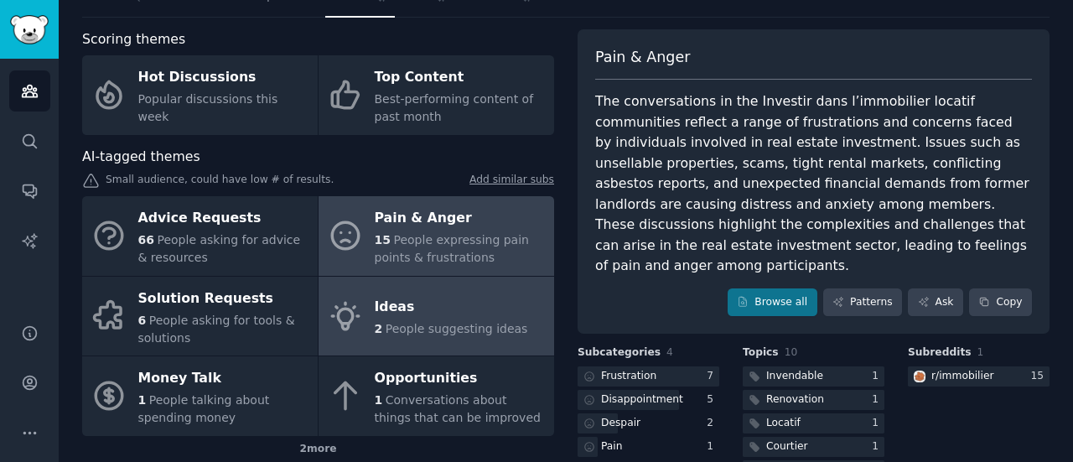
click at [474, 310] on div "Ideas" at bounding box center [451, 307] width 153 height 27
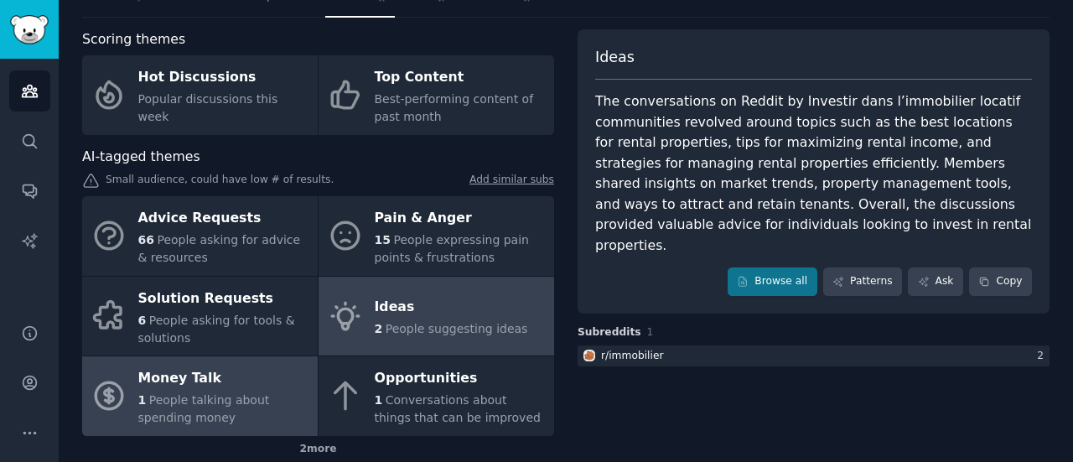
click at [211, 380] on div "Money Talk" at bounding box center [223, 379] width 171 height 27
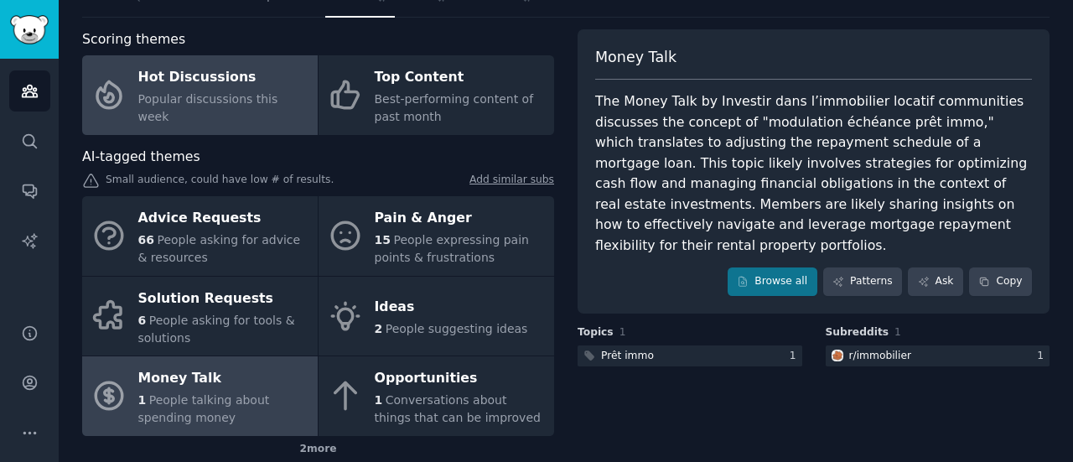
click at [200, 115] on div "Popular discussions this week" at bounding box center [223, 108] width 171 height 35
